Goal: Check status: Check status

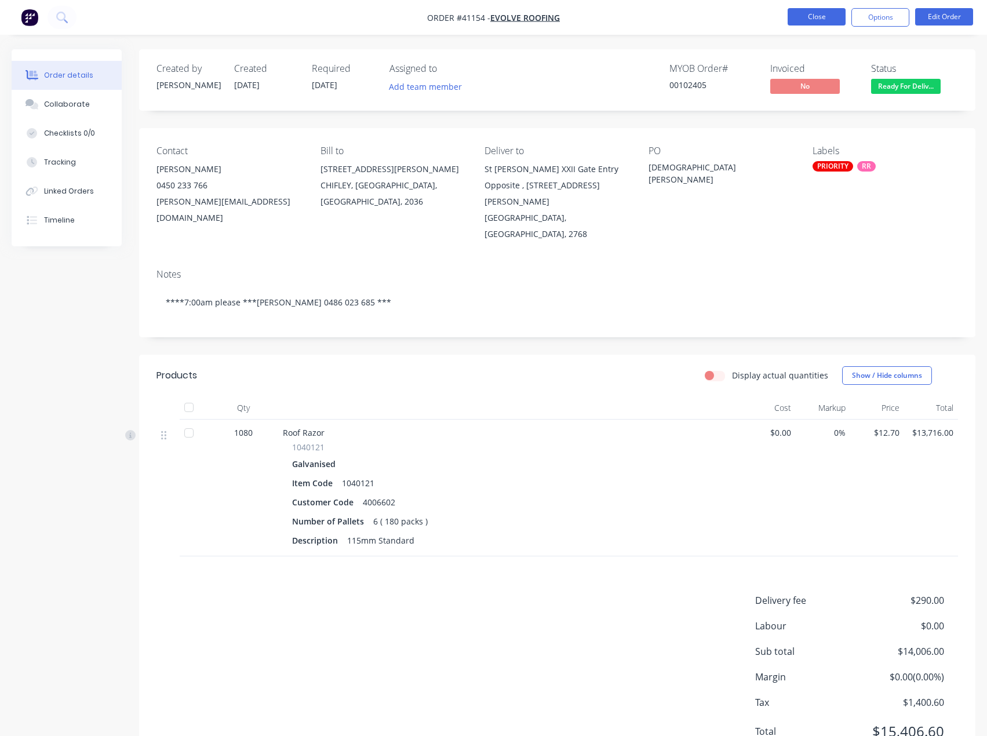
click at [817, 13] on button "Close" at bounding box center [817, 16] width 58 height 17
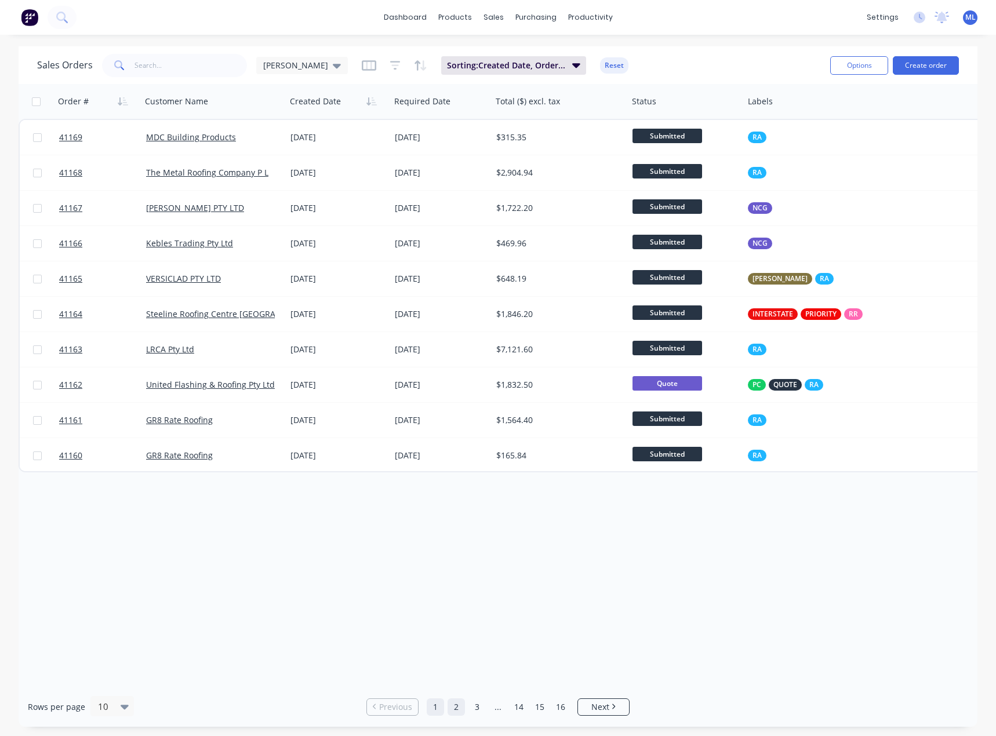
click at [454, 707] on link "2" at bounding box center [456, 707] width 17 height 17
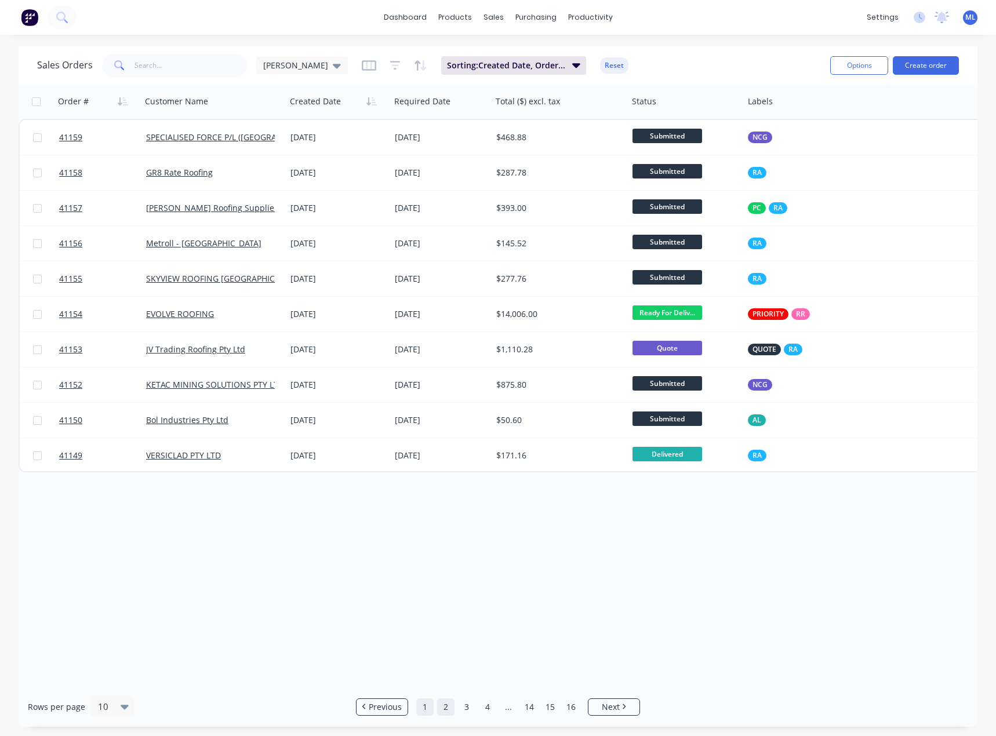
click at [427, 710] on link "1" at bounding box center [424, 707] width 17 height 17
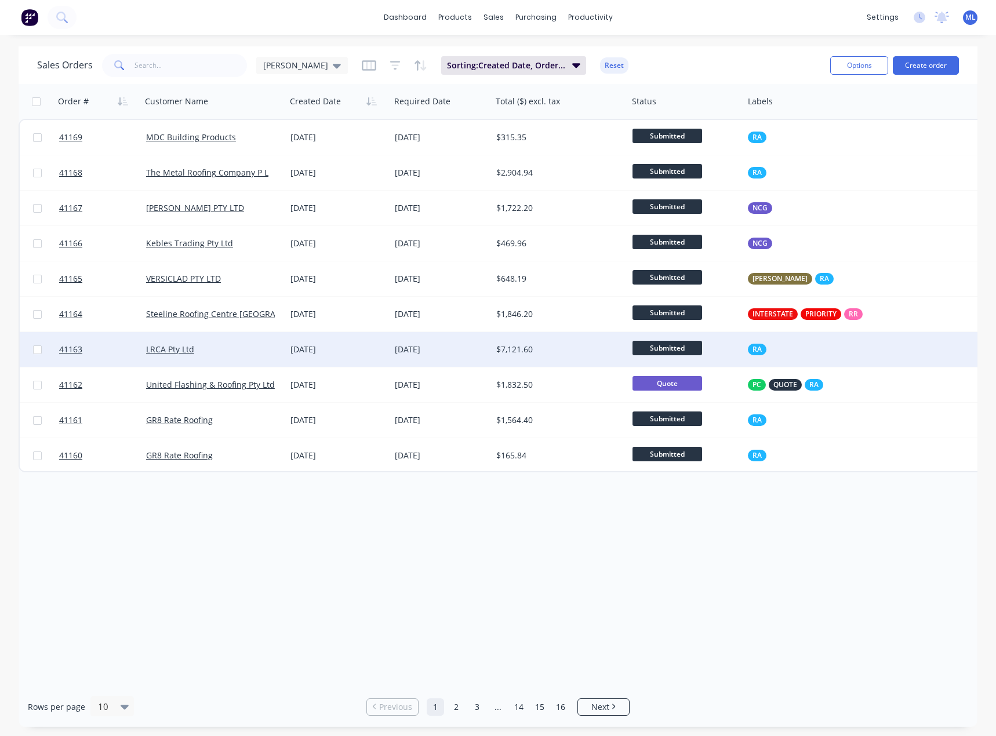
click at [548, 347] on div "$7,121.60" at bounding box center [556, 350] width 121 height 12
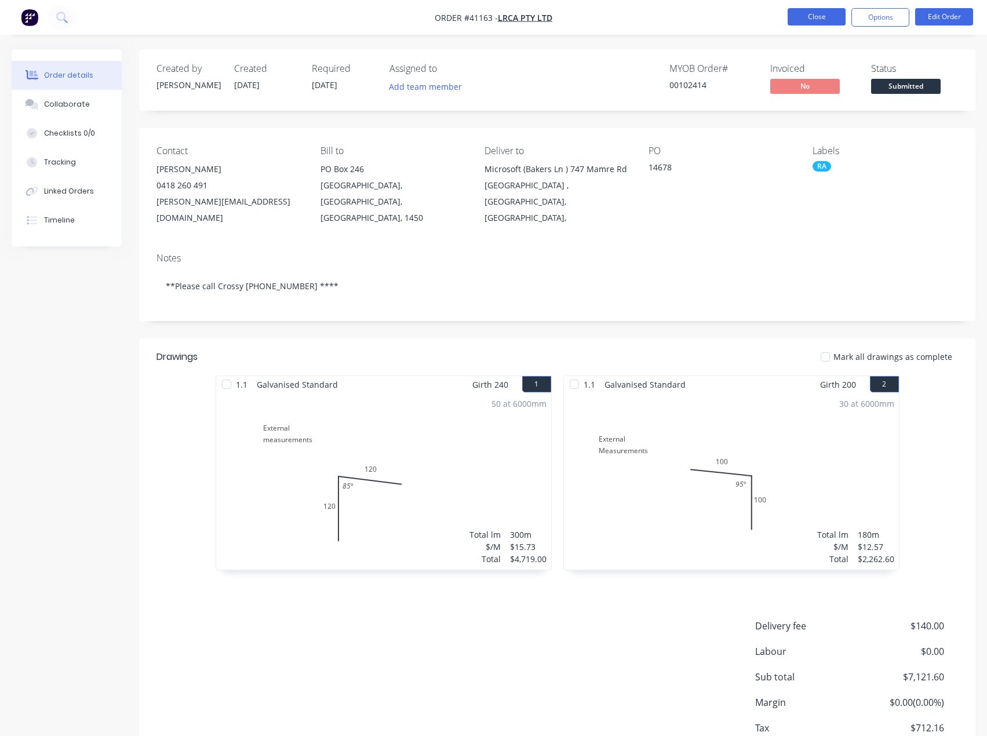
click at [816, 21] on button "Close" at bounding box center [817, 16] width 58 height 17
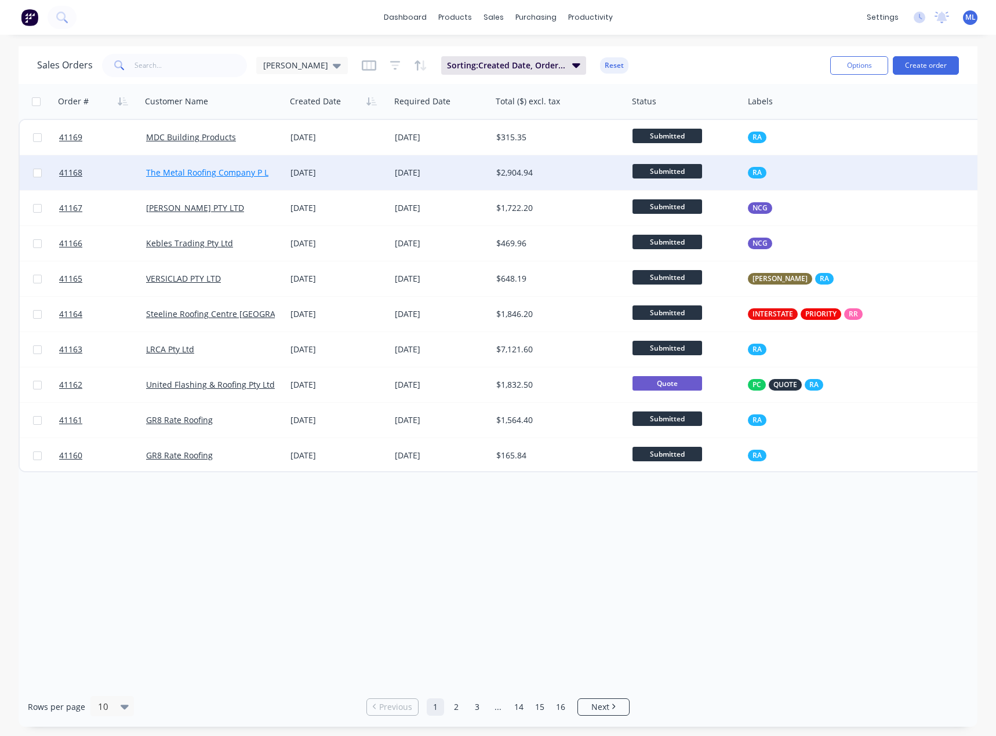
click at [258, 175] on link "The Metal Roofing Company P L" at bounding box center [207, 172] width 122 height 11
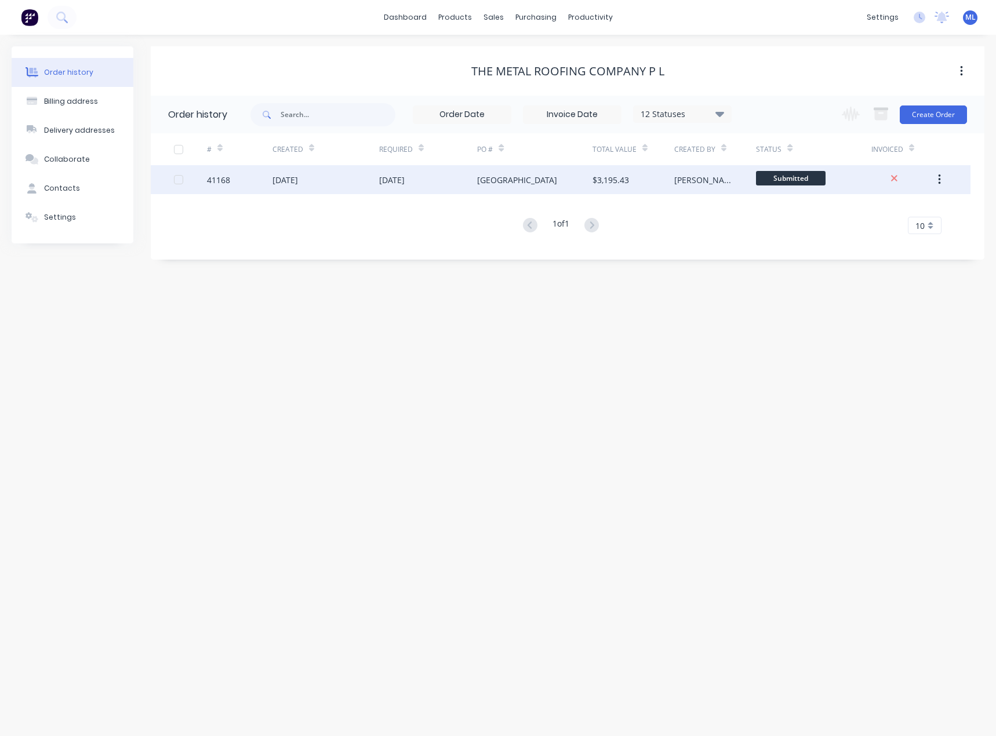
click at [340, 180] on div "[DATE]" at bounding box center [326, 179] width 107 height 29
